Goal: Information Seeking & Learning: Learn about a topic

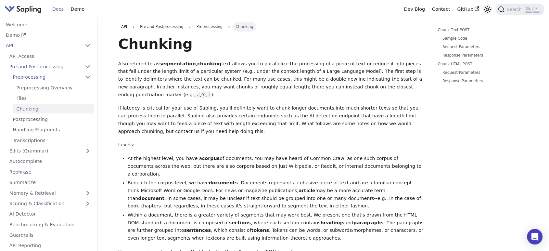
click at [489, 10] on icon "Switch between dark and light mode (currently light mode)" at bounding box center [487, 9] width 7 height 7
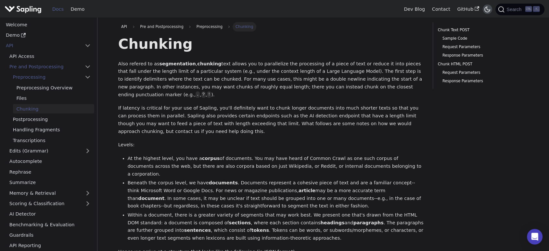
click at [489, 10] on icon "Switch between dark and light mode (currently dark mode)" at bounding box center [488, 10] width 6 height 6
click at [489, 10] on icon "Switch between dark and light mode (currently system mode)" at bounding box center [488, 10] width 8 height 8
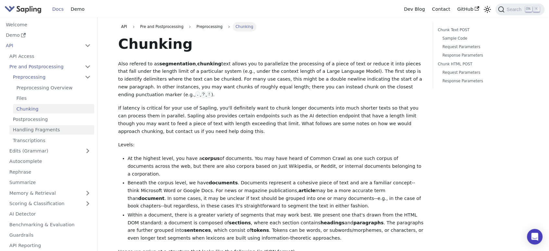
click at [54, 127] on link "Handling Fragments" at bounding box center [51, 129] width 85 height 9
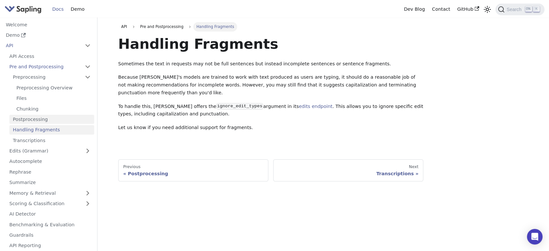
click at [45, 122] on link "Postprocessing" at bounding box center [51, 119] width 85 height 9
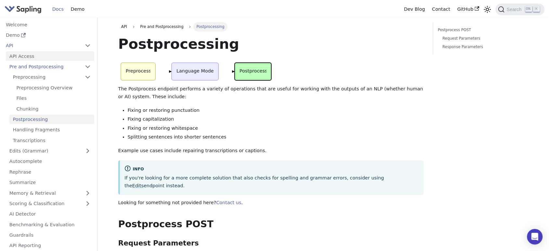
click at [42, 58] on link "API Access" at bounding box center [50, 55] width 88 height 9
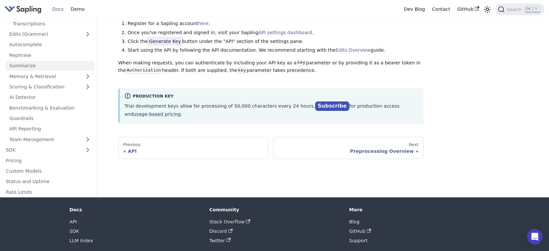
scroll to position [63, 0]
click at [60, 126] on link "API Reporting" at bounding box center [50, 128] width 88 height 9
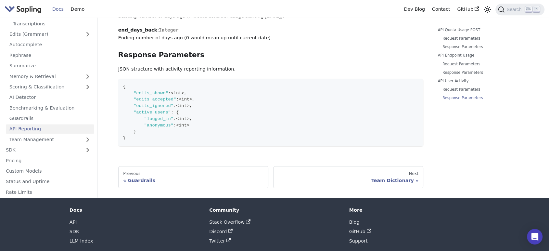
scroll to position [882, 0]
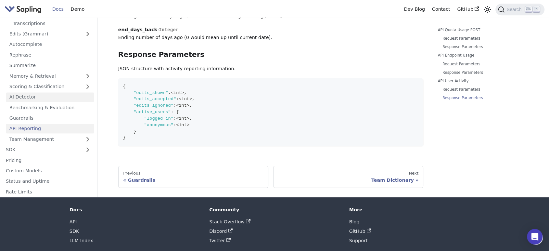
click at [25, 102] on link "AI Detector" at bounding box center [50, 96] width 88 height 9
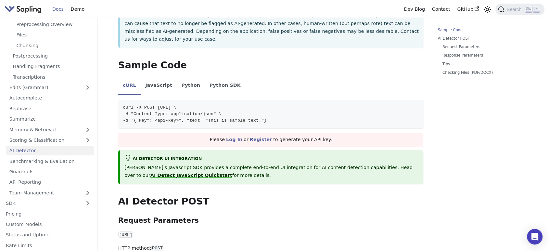
scroll to position [129, 0]
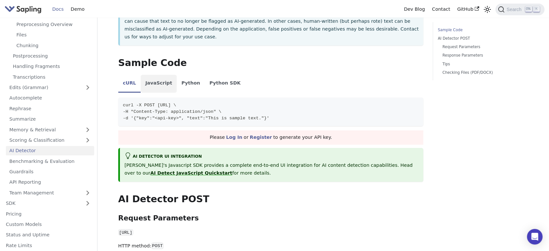
click at [161, 75] on li "JavaScript" at bounding box center [159, 84] width 36 height 18
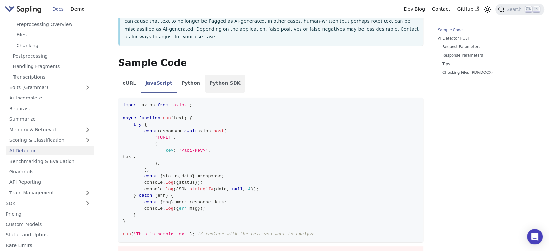
click at [205, 75] on li "Python SDK" at bounding box center [225, 84] width 41 height 18
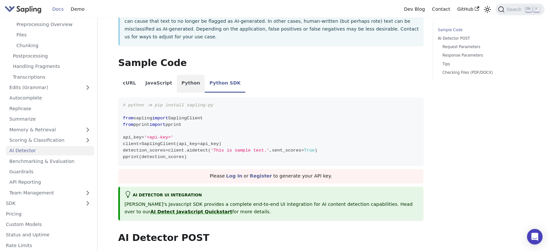
click at [182, 75] on li "Python" at bounding box center [191, 84] width 28 height 18
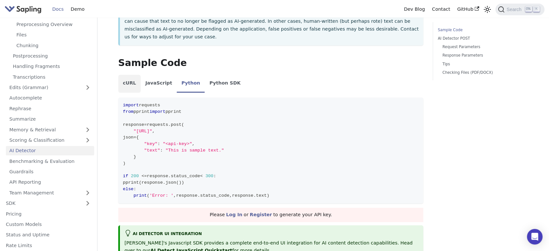
click at [138, 75] on li "cURL" at bounding box center [129, 84] width 22 height 18
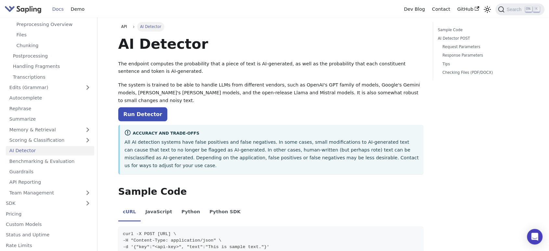
scroll to position [1, 0]
